Goal: Information Seeking & Learning: Check status

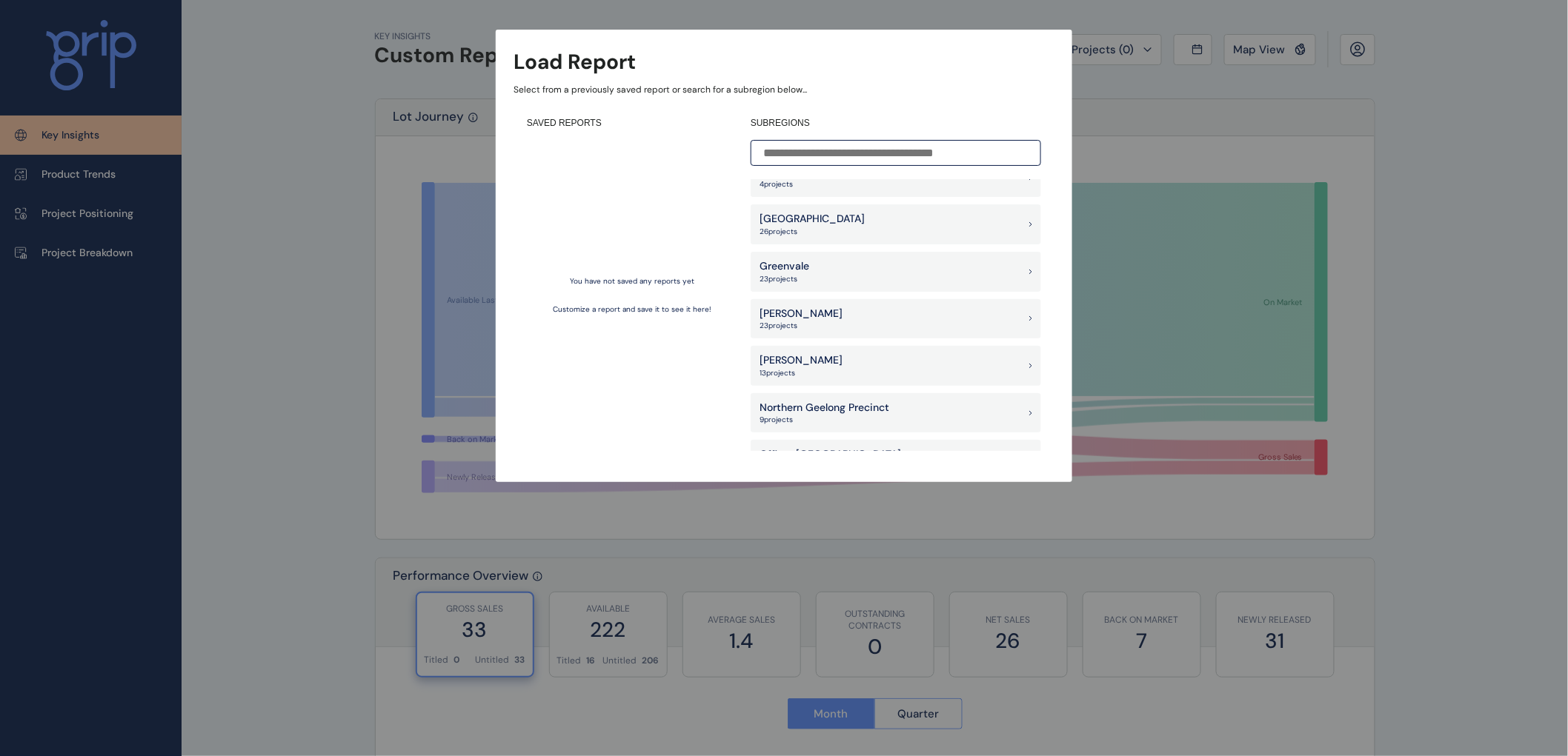
scroll to position [823, 0]
click at [772, 313] on p "[PERSON_NAME]" at bounding box center [800, 312] width 83 height 14
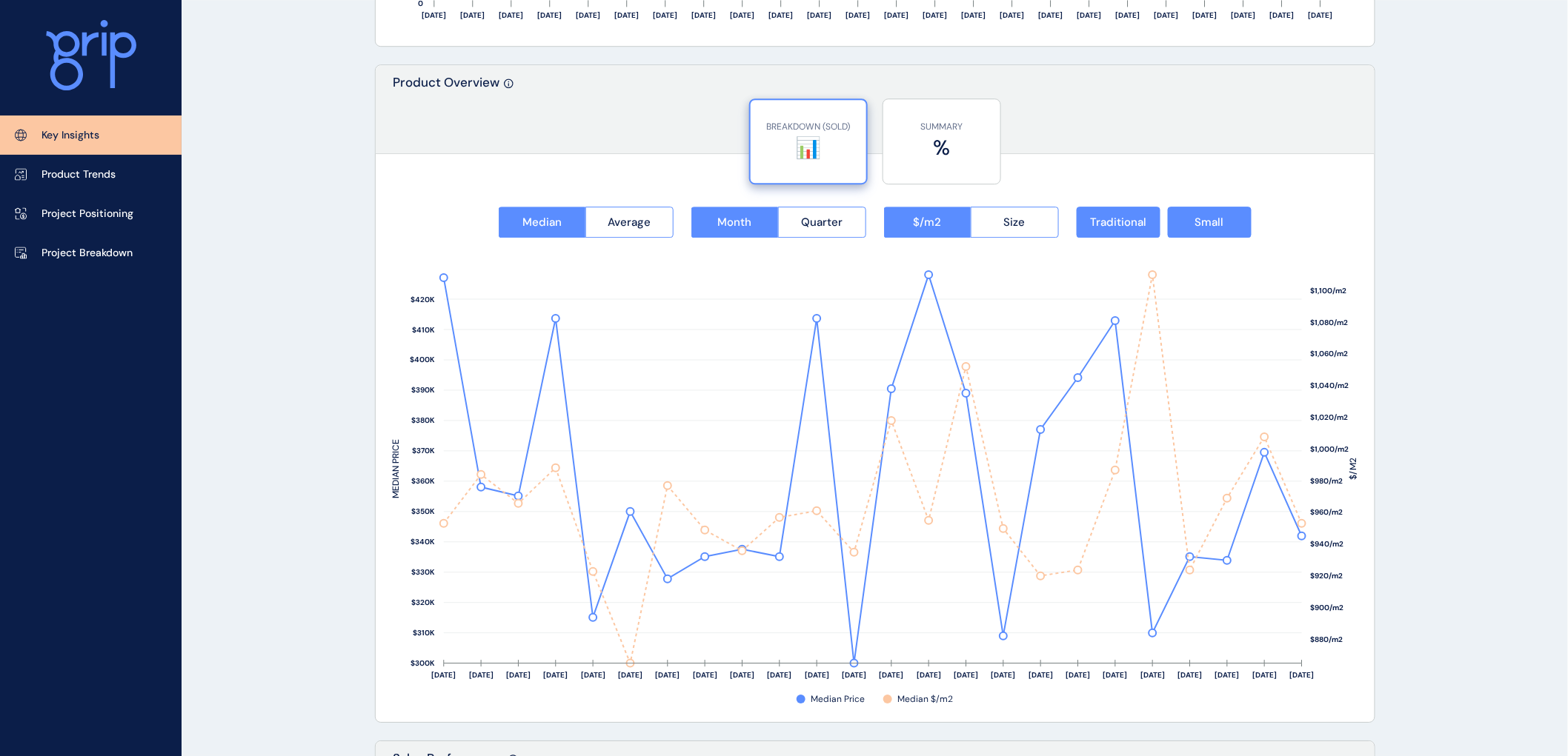
scroll to position [1787, 0]
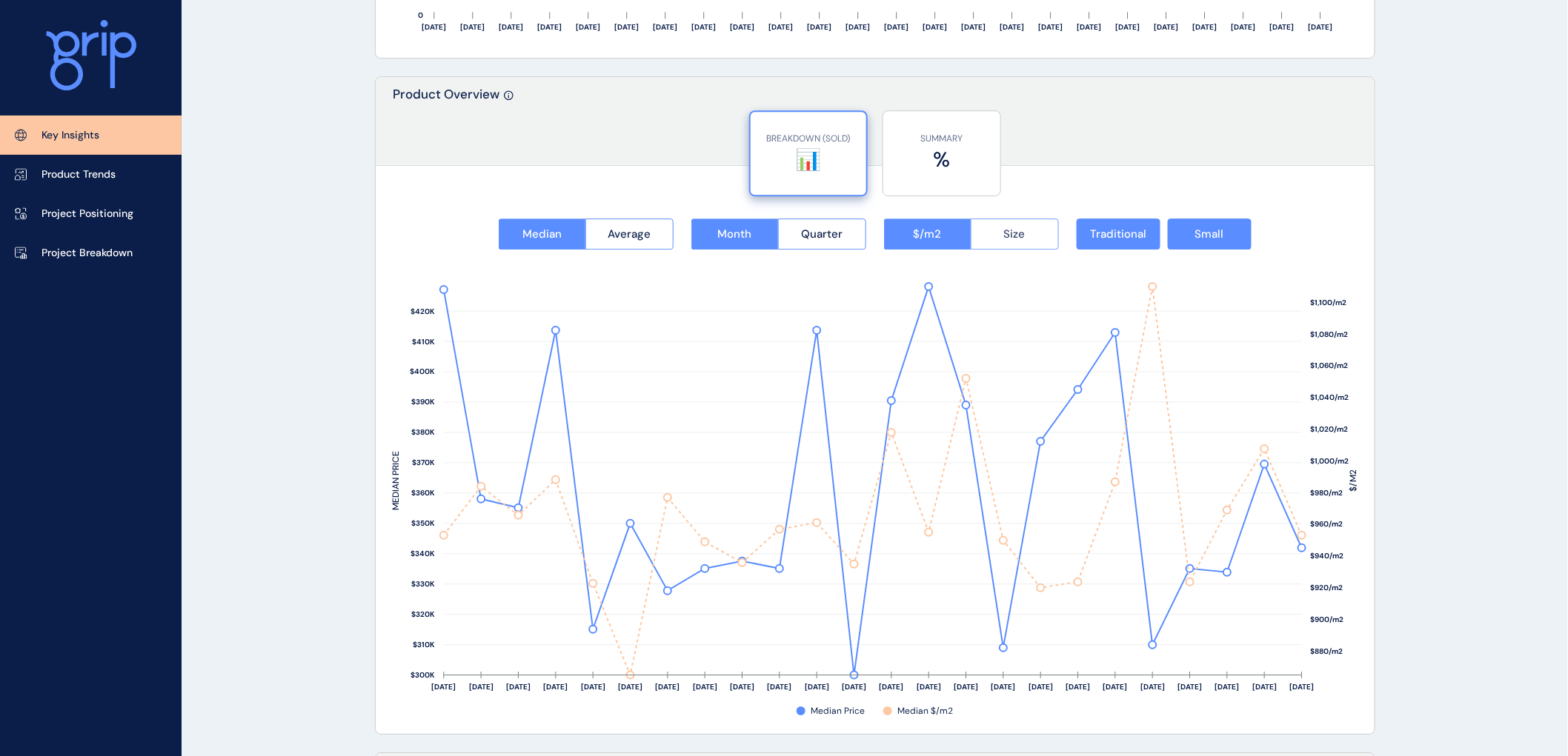
click at [1006, 233] on span "Size" at bounding box center [1015, 233] width 21 height 14
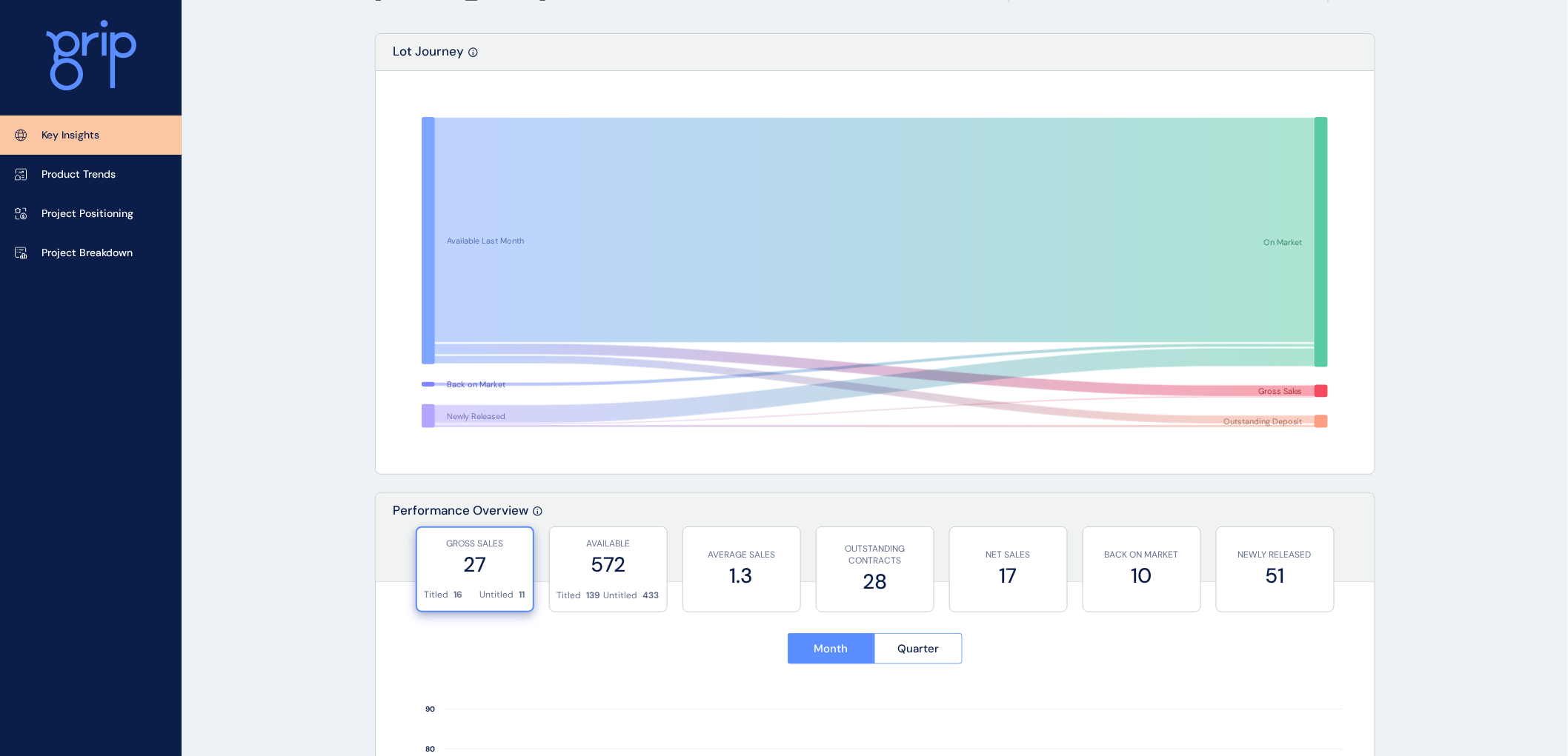
scroll to position [0, 0]
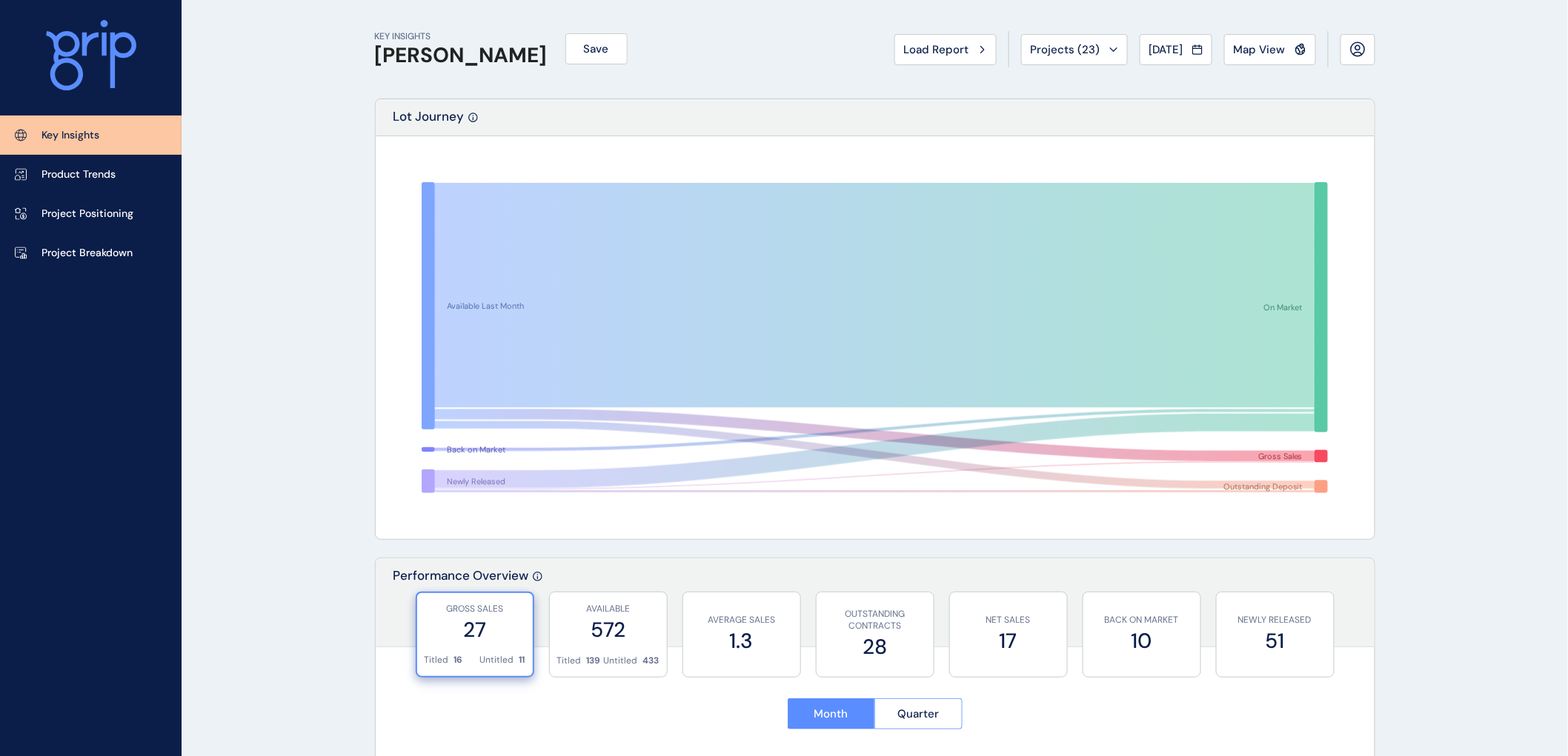
click at [966, 43] on div "Load Report" at bounding box center [945, 49] width 83 height 14
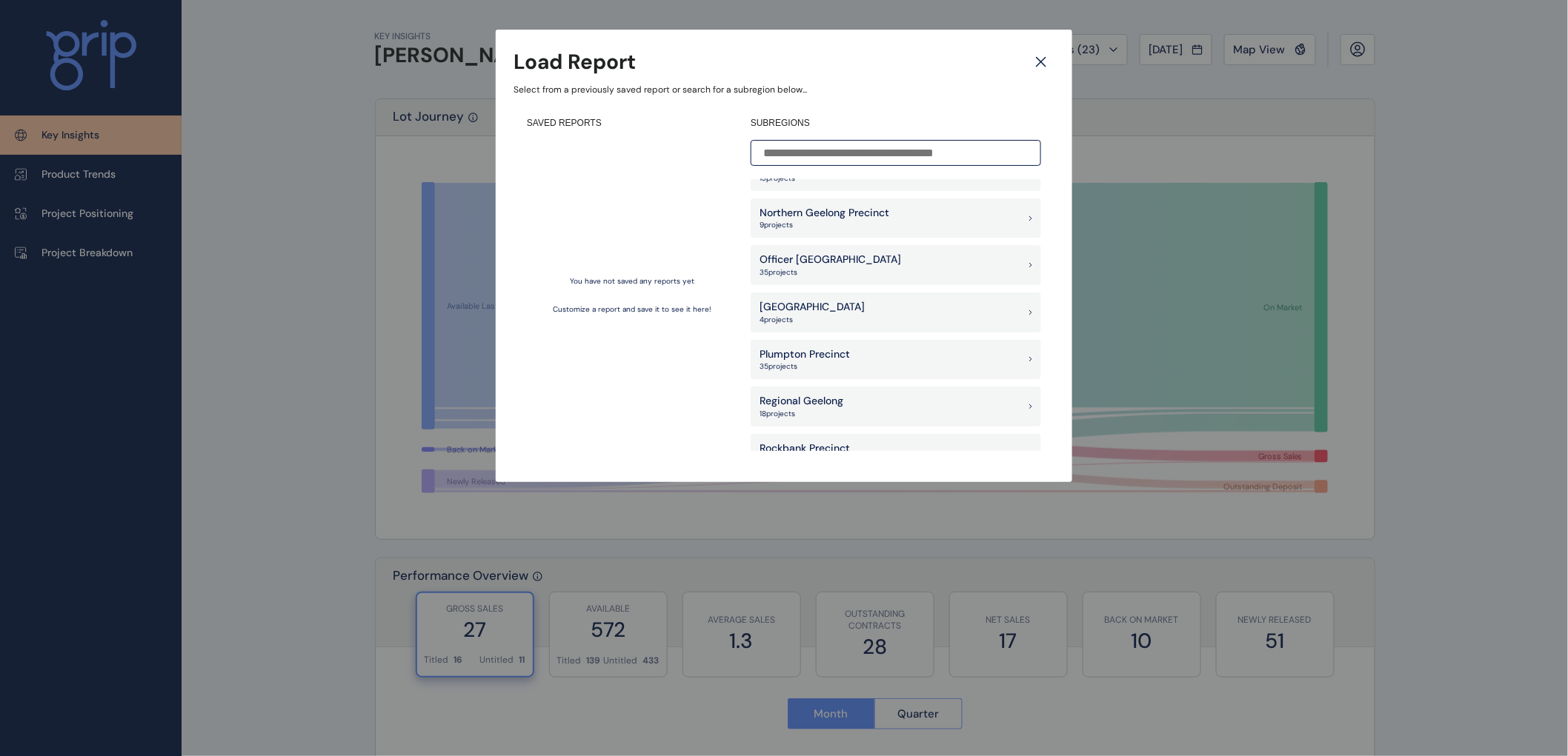
scroll to position [1152, 0]
click at [802, 312] on p "Rockbank Precinct" at bounding box center [804, 313] width 90 height 14
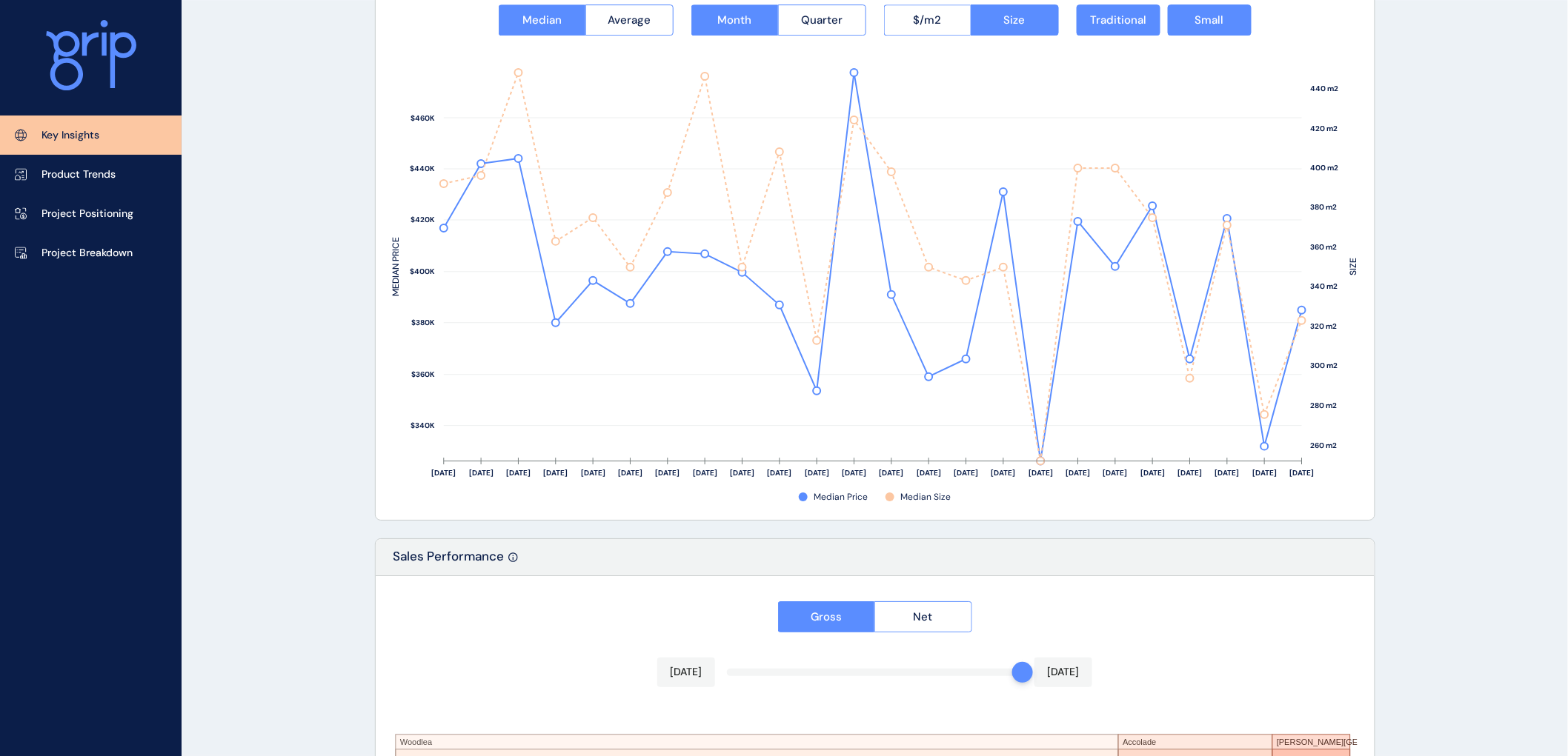
scroll to position [1869, 0]
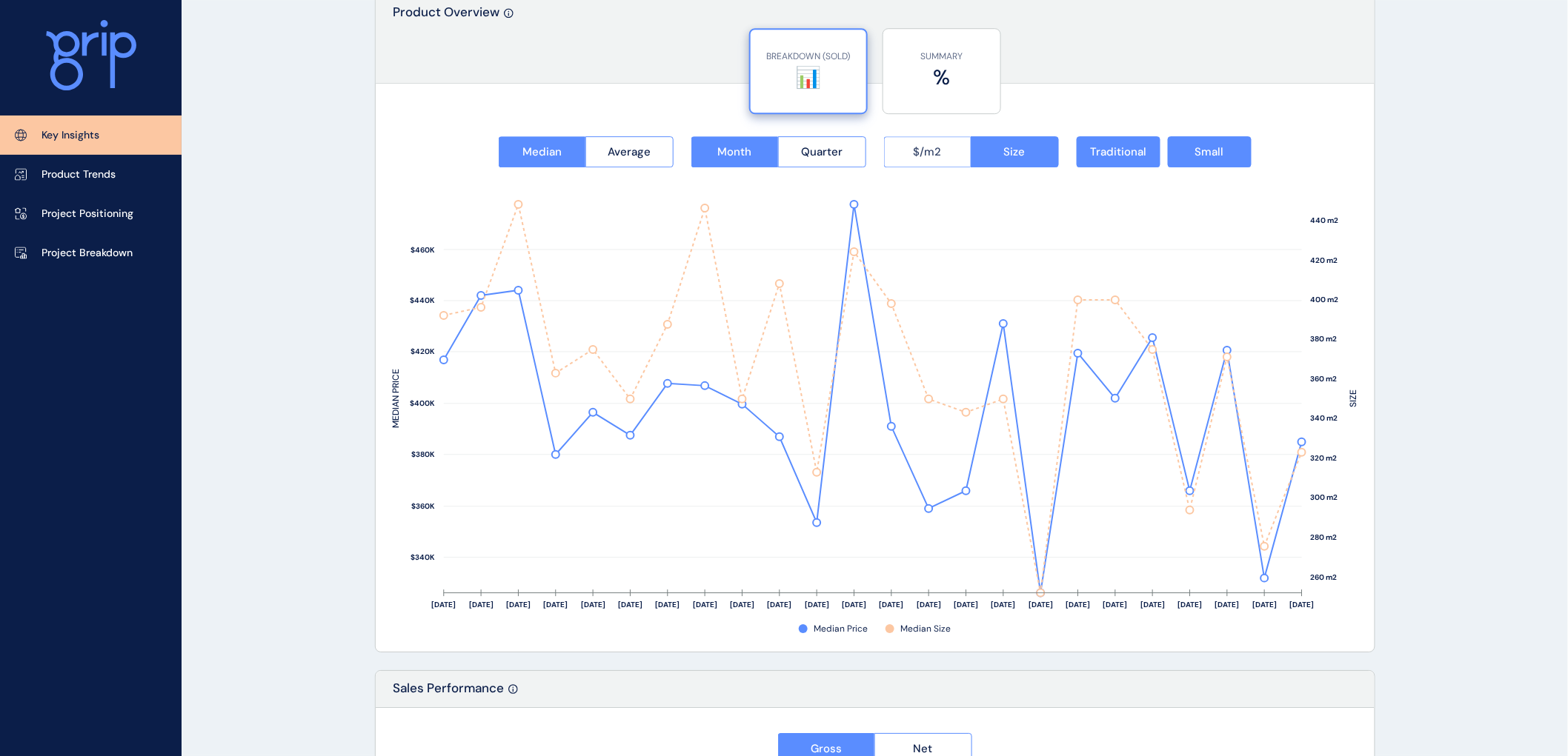
click at [915, 141] on button "$/m2" at bounding box center [927, 152] width 87 height 31
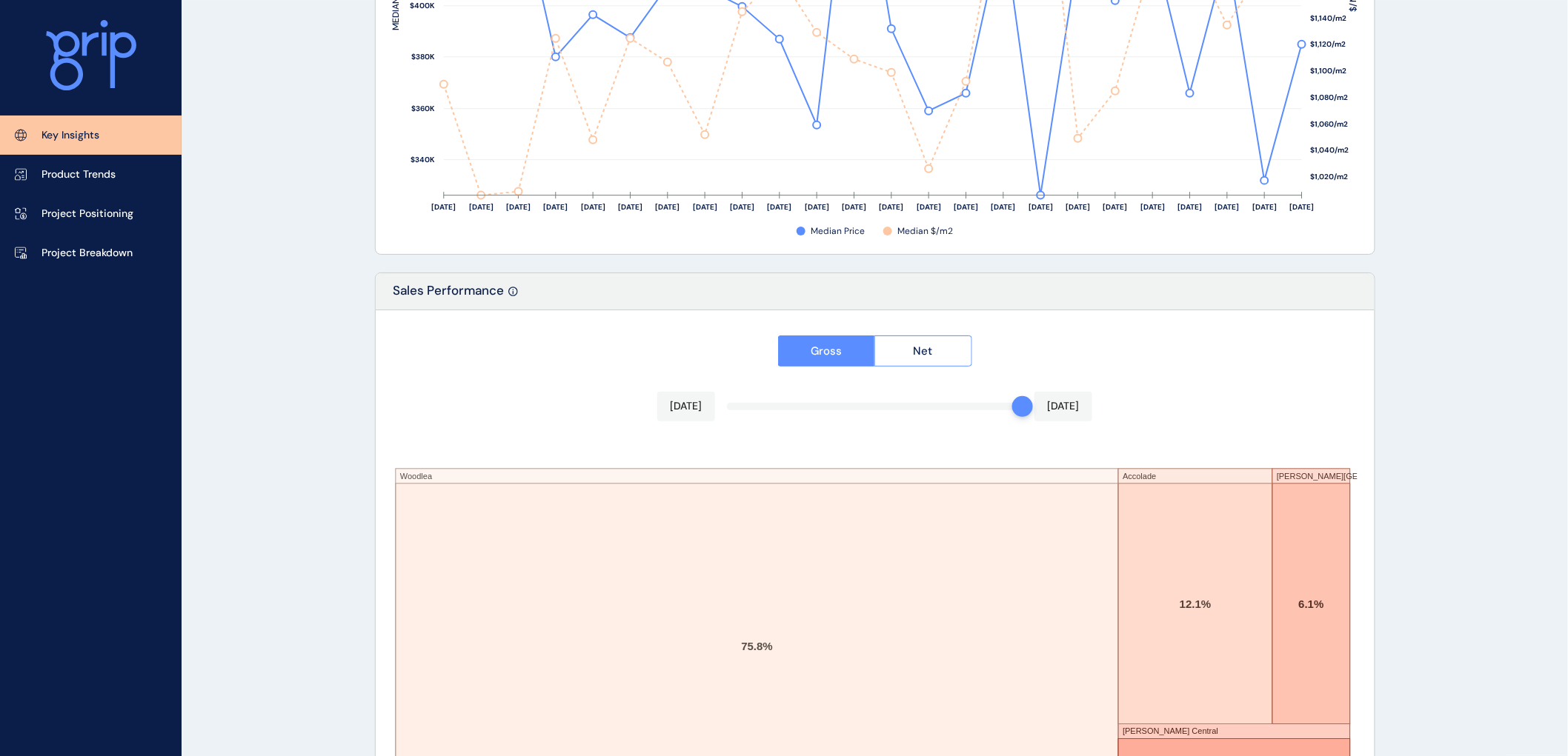
scroll to position [2363, 0]
